Goal: Find contact information

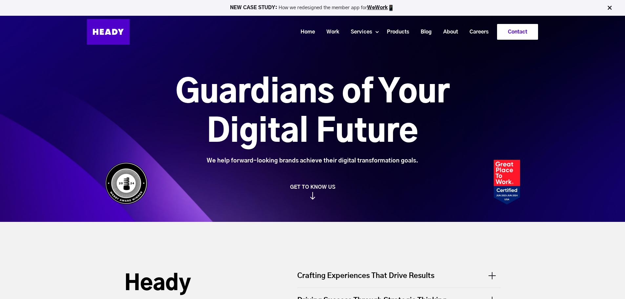
click at [527, 30] on link "Contact" at bounding box center [517, 31] width 40 height 15
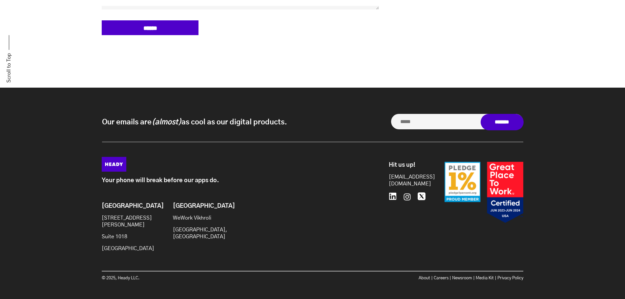
scroll to position [539, 0]
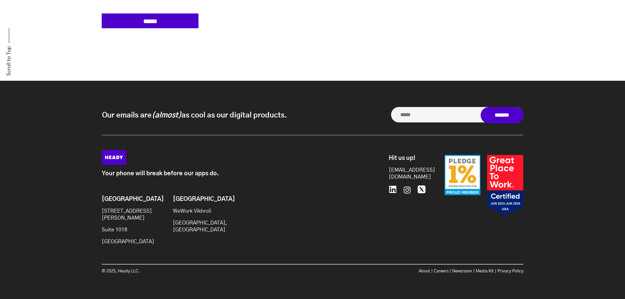
drag, startPoint x: 101, startPoint y: 215, endPoint x: 152, endPoint y: 237, distance: 56.5
click at [152, 237] on div "Your phone will break before our apps do. Brooklyn [STREET_ADDRESS][PERSON_NAME…" at bounding box center [312, 215] width 434 height 131
copy div "[STREET_ADDRESS][PERSON_NAME]"
